Goal: Task Accomplishment & Management: Use online tool/utility

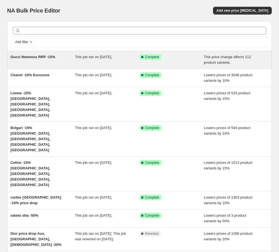
click at [31, 59] on div "Gucci Newness RRP -15%" at bounding box center [43, 59] width 65 height 11
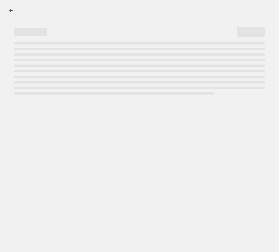
select select "pcap"
select select "no_change"
select select "tag"
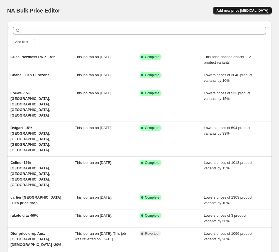
click at [236, 8] on button "Add new price change job" at bounding box center [242, 11] width 58 height 8
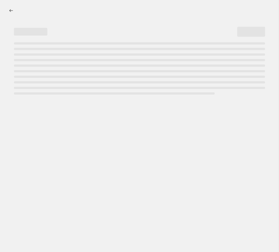
select select "percentage"
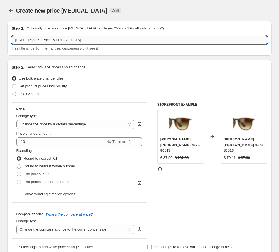
click at [48, 41] on input "6 Oct 2025, 15:38:52 Price change job" at bounding box center [139, 40] width 255 height 9
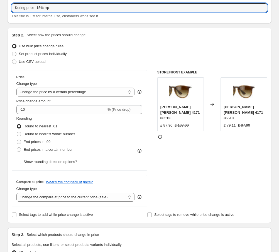
scroll to position [39, 0]
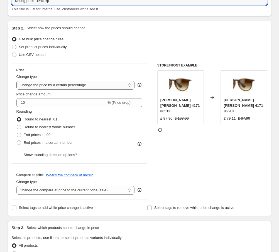
type input "Kering price -15% rrp"
click at [64, 85] on select "Change the price to a certain amount Change the price by a certain amount Chang…" at bounding box center [75, 85] width 118 height 9
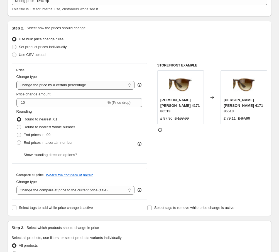
select select "bcap"
click at [16, 81] on select "Change the price to a certain amount Change the price by a certain amount Chang…" at bounding box center [75, 85] width 118 height 9
type input "-12.00"
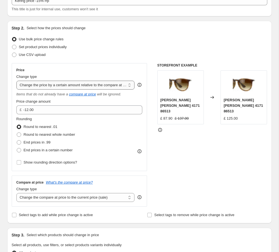
click at [75, 86] on select "Change the price to a certain amount Change the price by a certain amount Chang…" at bounding box center [75, 85] width 118 height 9
select select "pcap"
click at [16, 81] on select "Change the price to a certain amount Change the price by a certain amount Chang…" at bounding box center [75, 85] width 118 height 9
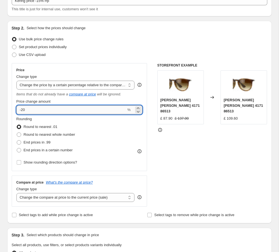
click at [68, 112] on input "-20" at bounding box center [71, 109] width 110 height 9
type input "-2"
type input "-15"
click at [108, 136] on div "Rounding Round to nearest .01 Round to nearest whole number End prices in .99 E…" at bounding box center [79, 135] width 126 height 38
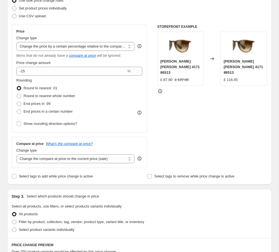
scroll to position [79, 0]
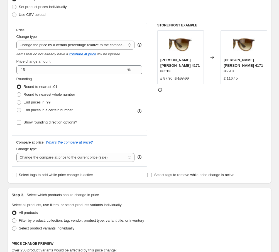
drag, startPoint x: 46, startPoint y: 94, endPoint x: 131, endPoint y: 118, distance: 88.3
click at [46, 94] on span "Round to nearest whole number" at bounding box center [49, 94] width 51 height 4
click at [17, 93] on input "Round to nearest whole number" at bounding box center [17, 92] width 0 height 0
radio input "true"
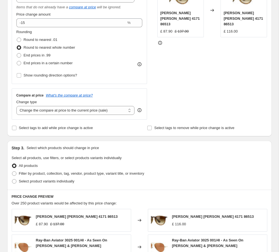
scroll to position [137, 0]
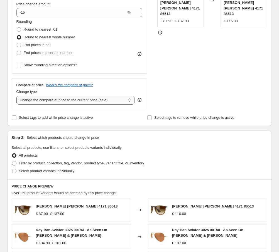
click at [105, 100] on select "Change the compare at price to the current price (sale) Change the compare at p…" at bounding box center [75, 100] width 118 height 9
select select "no_change"
click at [16, 96] on select "Change the compare at price to the current price (sale) Change the compare at p…" at bounding box center [75, 100] width 118 height 9
click at [79, 164] on span "Filter by product, collection, tag, vendor, product type, variant title, or inv…" at bounding box center [81, 163] width 125 height 4
click at [12, 161] on input "Filter by product, collection, tag, vendor, product type, variant title, or inv…" at bounding box center [12, 161] width 0 height 0
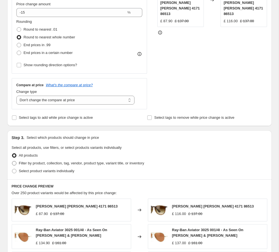
radio input "true"
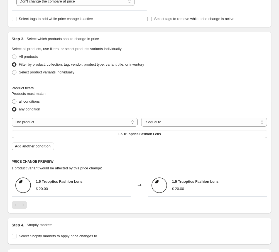
scroll to position [237, 0]
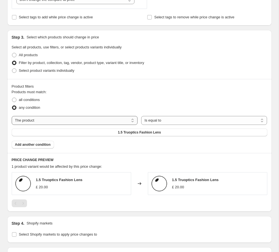
click at [92, 123] on select "The product The product's collection The product's tag The product's vendor The…" at bounding box center [75, 120] width 126 height 9
select select "tag"
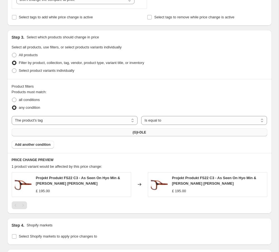
click at [168, 131] on button "(G)I-DLE" at bounding box center [139, 133] width 255 height 8
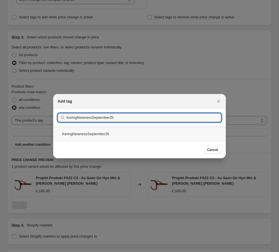
type input "KeringNewnessSeptember25"
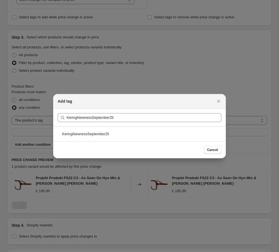
drag, startPoint x: 96, startPoint y: 134, endPoint x: 164, endPoint y: 144, distance: 69.1
click at [97, 134] on div "KeringNewnessSeptember25" at bounding box center [139, 134] width 172 height 15
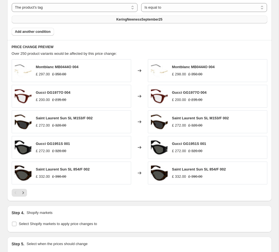
scroll to position [352, 0]
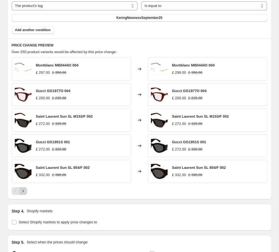
click at [23, 192] on icon "Next" at bounding box center [23, 191] width 6 height 6
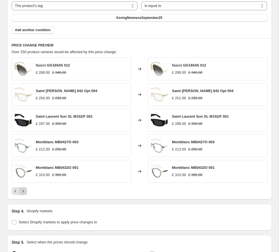
click at [21, 191] on icon "Next" at bounding box center [23, 191] width 6 height 6
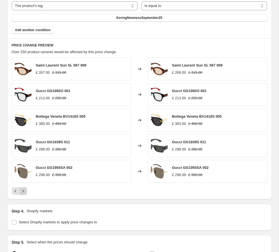
click at [21, 191] on icon "Next" at bounding box center [23, 191] width 6 height 6
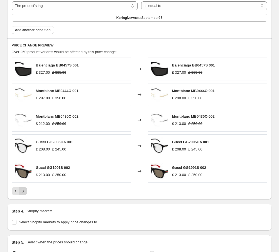
click at [21, 191] on icon "Next" at bounding box center [23, 191] width 6 height 6
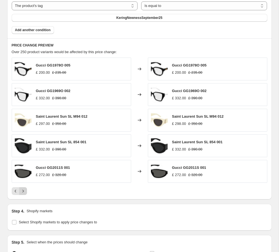
click at [21, 191] on icon "Next" at bounding box center [23, 191] width 6 height 6
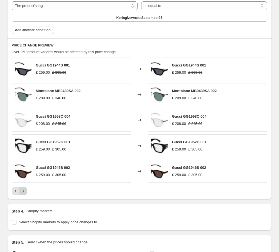
click at [21, 191] on icon "Next" at bounding box center [23, 191] width 6 height 6
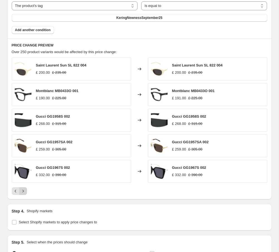
click at [24, 191] on icon "Next" at bounding box center [23, 191] width 6 height 6
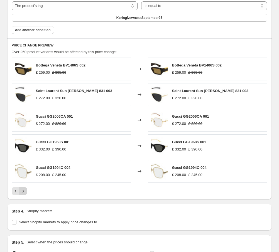
click at [24, 190] on icon "Next" at bounding box center [23, 191] width 6 height 6
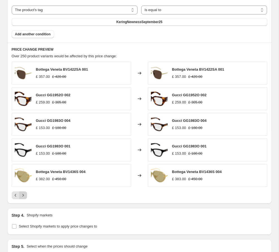
click at [24, 190] on div "Bottega Veneta BV1422SA 001 £ 357.00 £ 420.00 Changed to Bottega Veneta BV1422S…" at bounding box center [139, 130] width 255 height 137
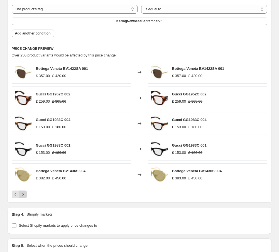
click at [24, 194] on icon "Next" at bounding box center [23, 195] width 6 height 6
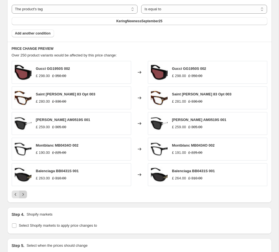
click at [24, 194] on icon "Next" at bounding box center [23, 195] width 6 height 6
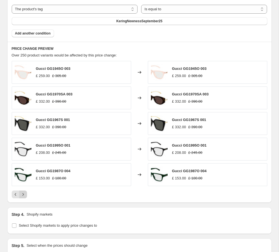
click at [23, 194] on icon "Next" at bounding box center [22, 194] width 1 height 3
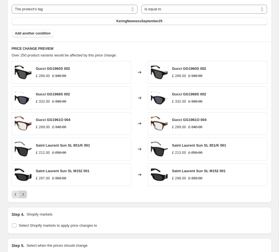
click at [23, 194] on icon "Next" at bounding box center [22, 194] width 1 height 3
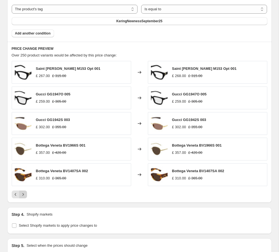
click at [23, 194] on icon "Next" at bounding box center [22, 194] width 1 height 3
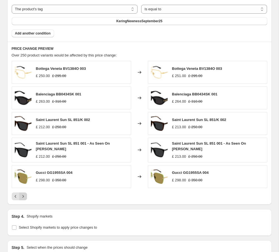
click at [26, 199] on button "Next" at bounding box center [23, 196] width 8 height 8
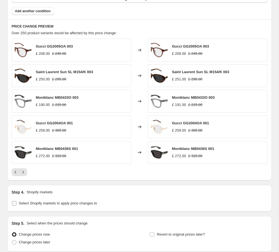
scroll to position [371, 0]
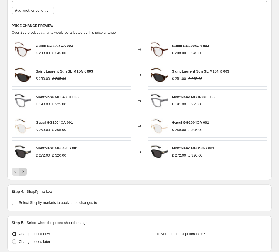
click at [24, 173] on icon "Next" at bounding box center [23, 172] width 6 height 6
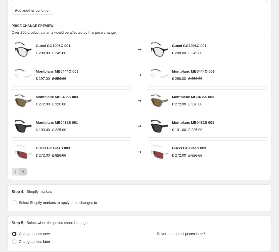
click at [24, 173] on icon "Next" at bounding box center [23, 172] width 6 height 6
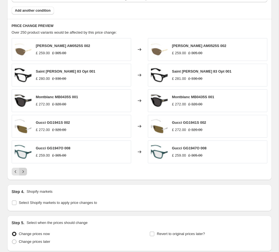
click at [24, 173] on icon "Next" at bounding box center [23, 172] width 6 height 6
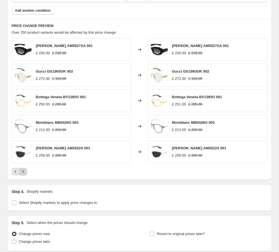
click at [25, 172] on icon "Next" at bounding box center [23, 172] width 6 height 6
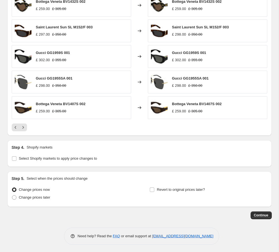
scroll to position [416, 0]
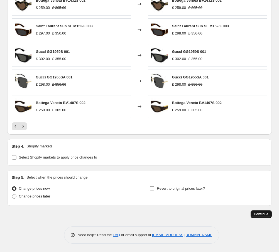
click at [259, 216] on span "Continue" at bounding box center [261, 214] width 14 height 4
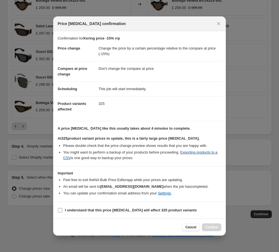
click at [109, 213] on label "I understand that this price change job will affect 325 product variants" at bounding box center [127, 210] width 139 height 8
click at [62, 213] on input "I understand that this price change job will affect 325 product variants" at bounding box center [60, 210] width 4 height 4
checkbox input "true"
click at [216, 230] on button "Confirm" at bounding box center [211, 227] width 19 height 8
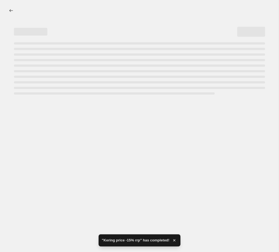
select select "pcap"
select select "no_change"
select select "tag"
